Goal: Entertainment & Leisure: Consume media (video, audio)

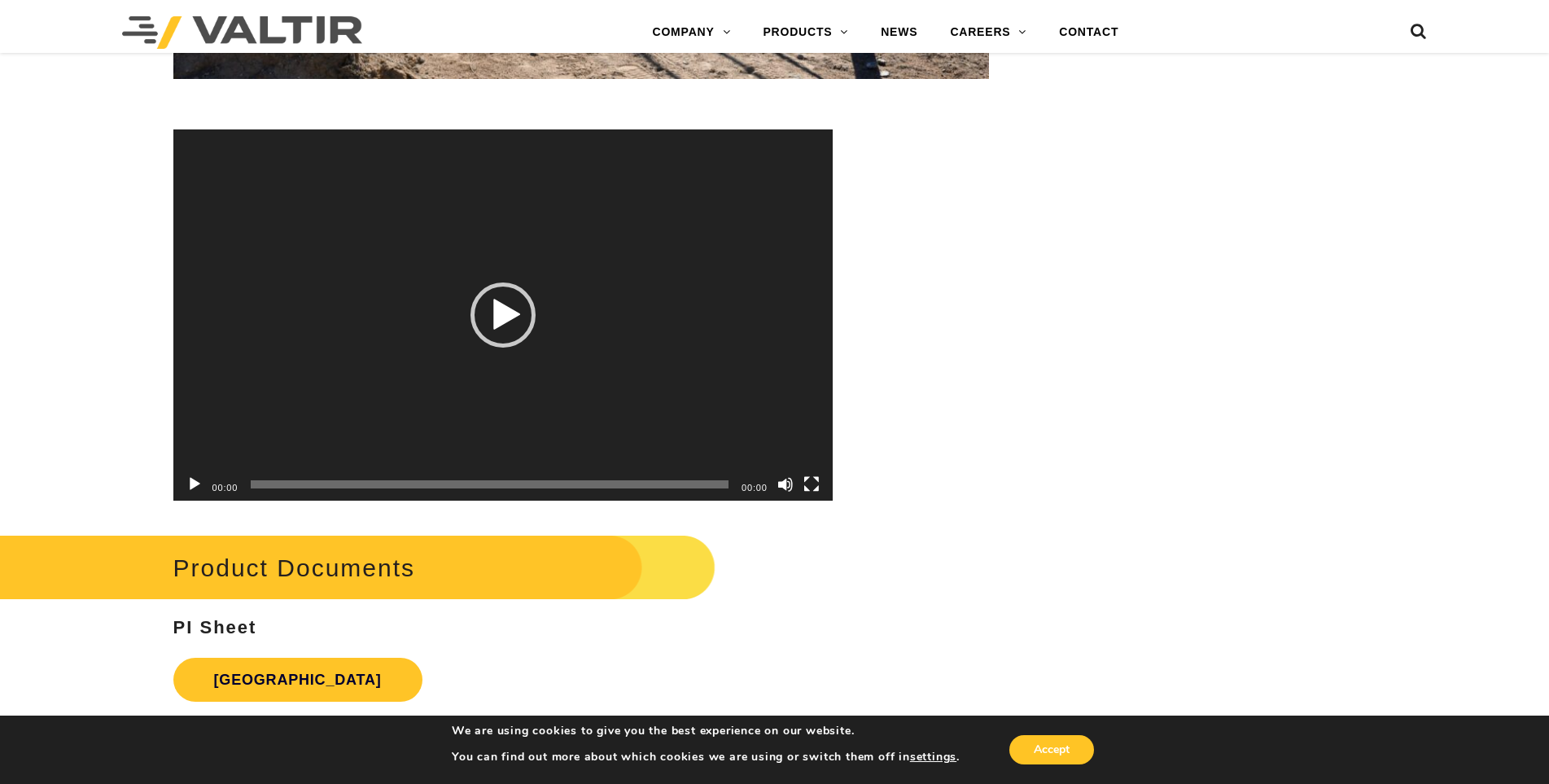
scroll to position [4883, 0]
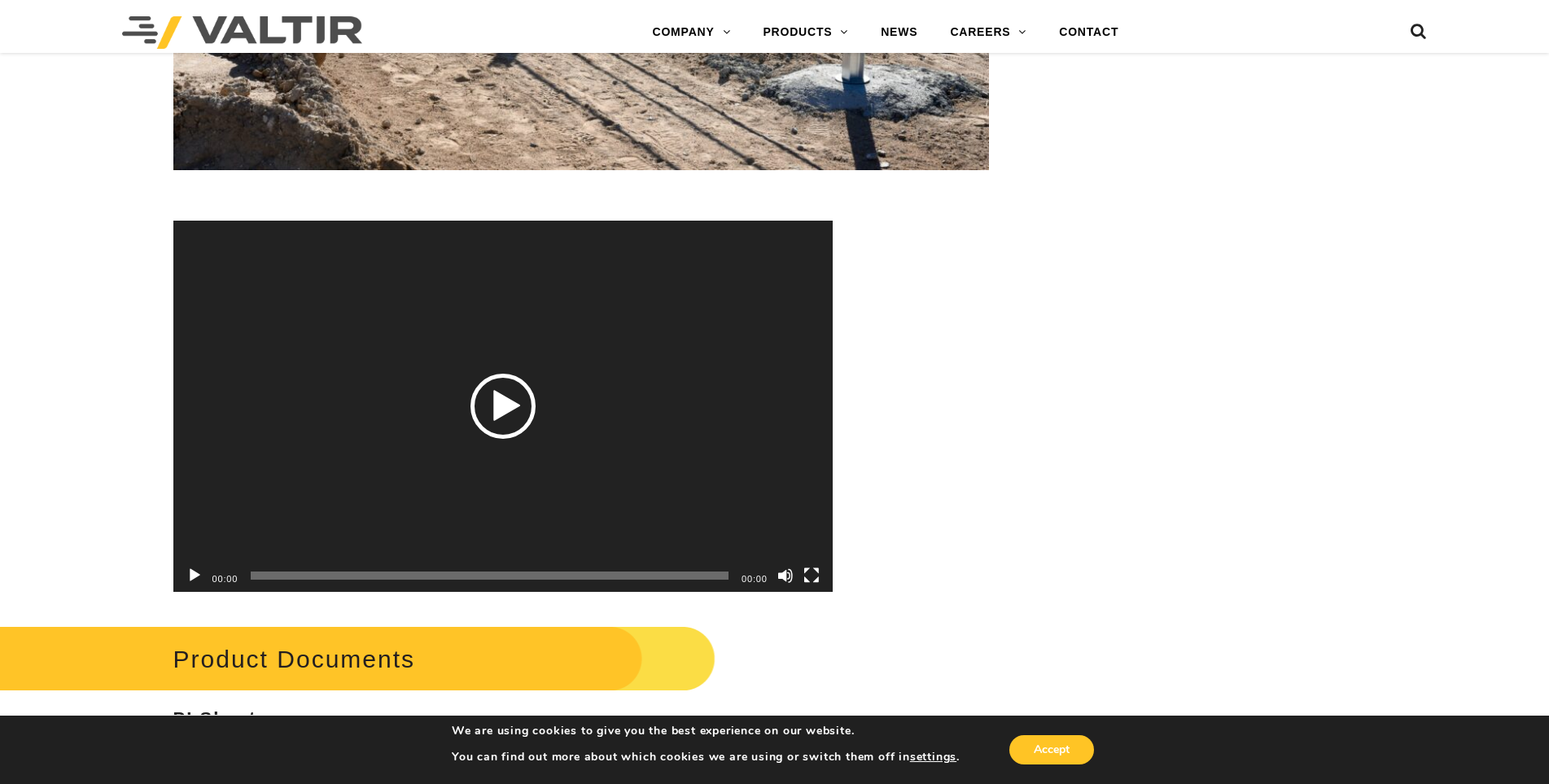
click at [516, 411] on div "Play" at bounding box center [503, 406] width 65 height 65
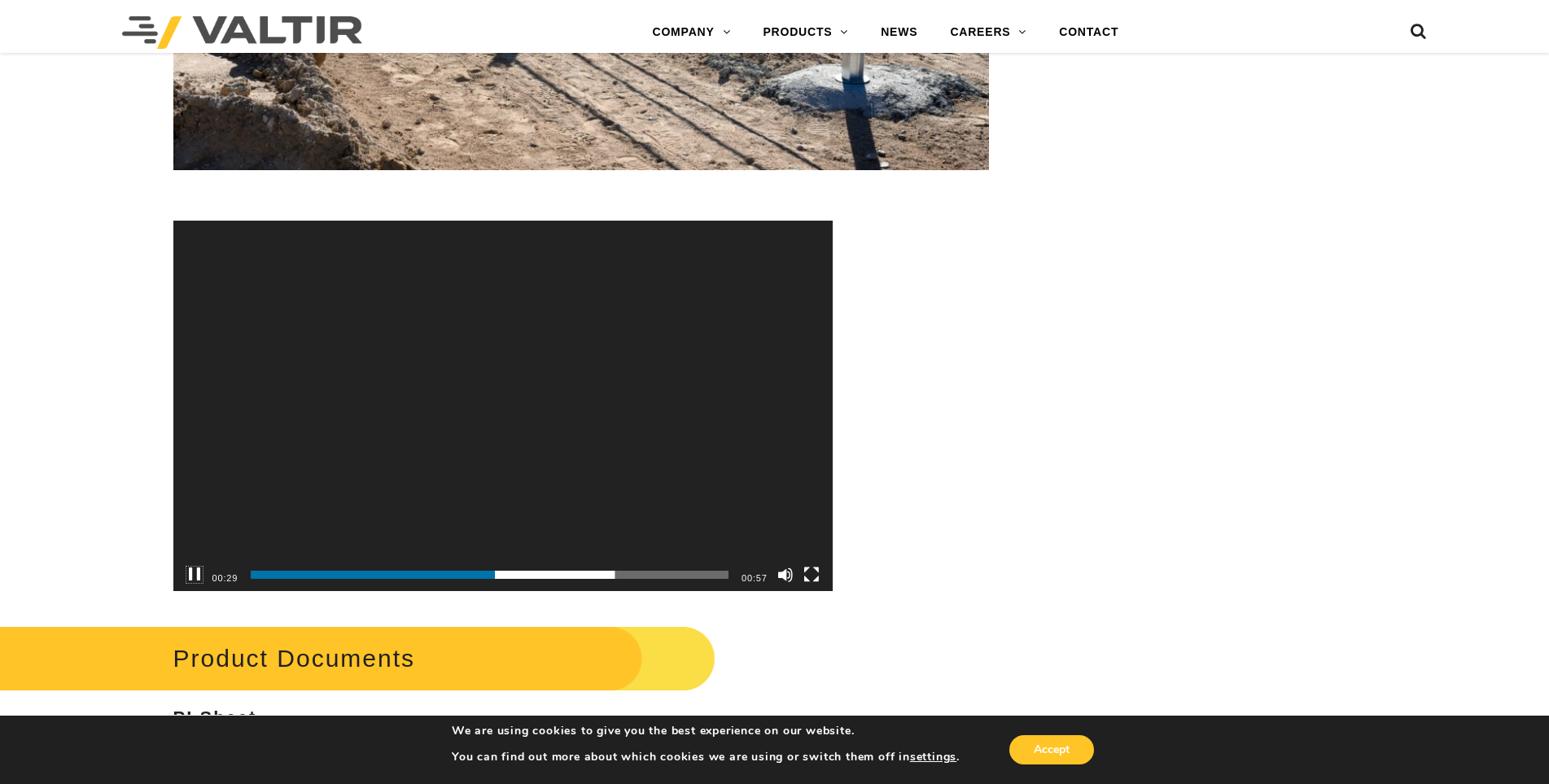
click at [194, 574] on button "Pause" at bounding box center [195, 575] width 16 height 16
click at [190, 575] on button "Play" at bounding box center [195, 575] width 16 height 16
click at [194, 575] on button "Pause" at bounding box center [195, 575] width 16 height 16
click at [191, 573] on button "Play" at bounding box center [195, 575] width 16 height 16
click at [196, 575] on button "Pause" at bounding box center [195, 575] width 16 height 16
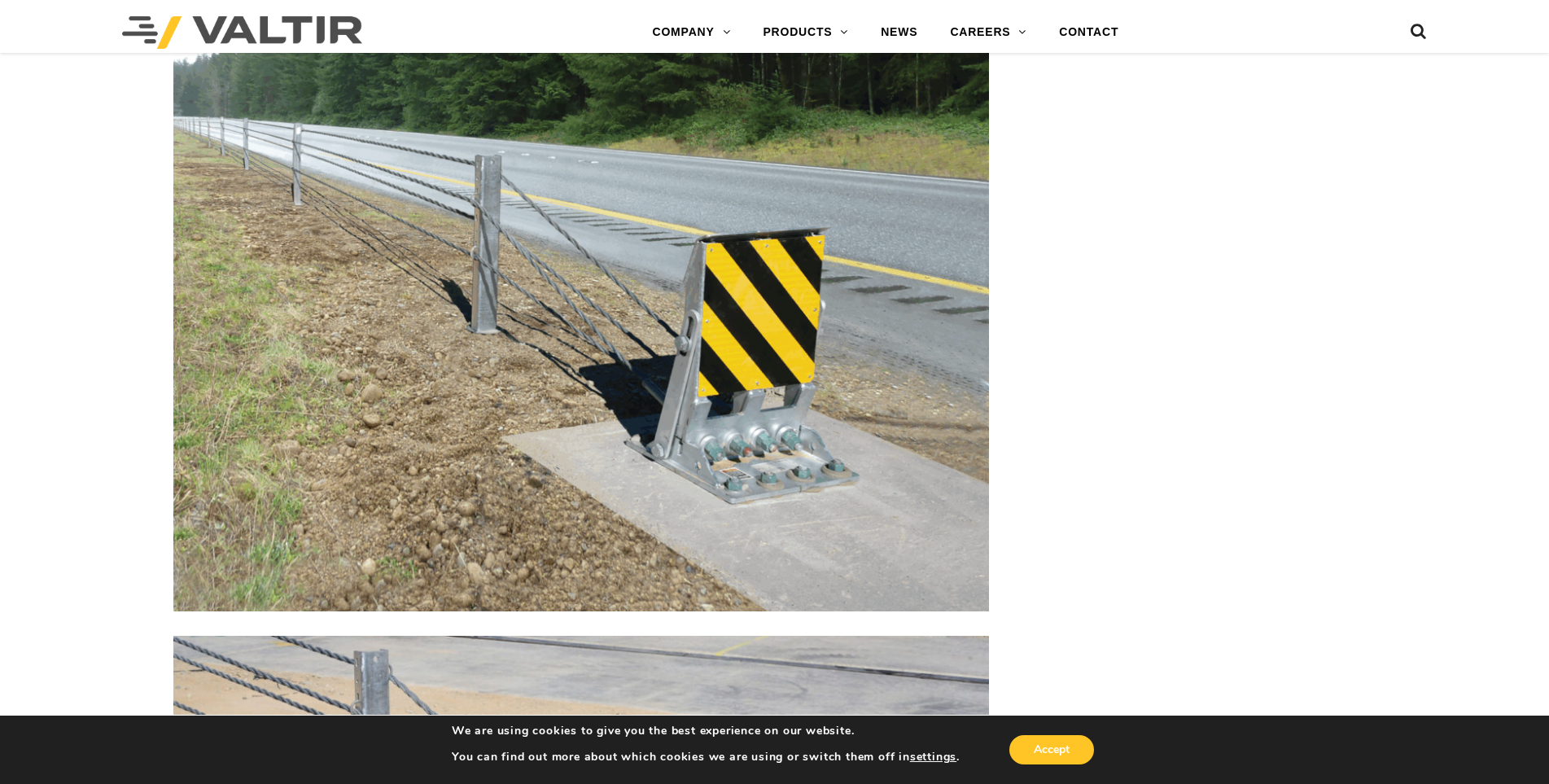
scroll to position [2233, 0]
